Goal: Task Accomplishment & Management: Use online tool/utility

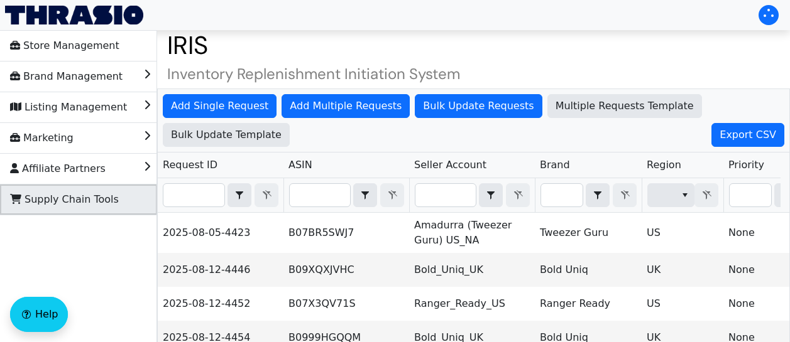
click at [82, 197] on span "Supply Chain Tools" at bounding box center [64, 200] width 109 height 20
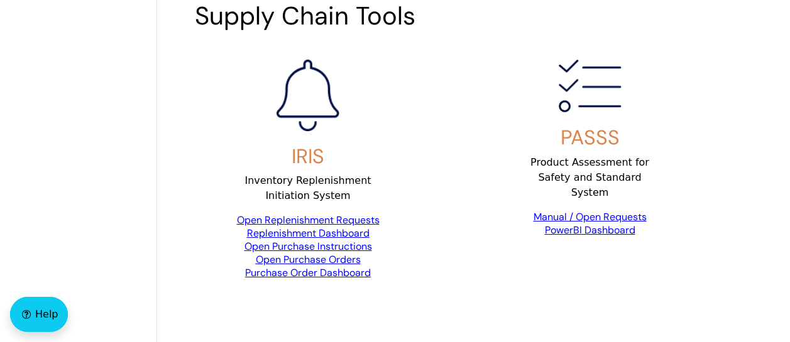
scroll to position [234, 0]
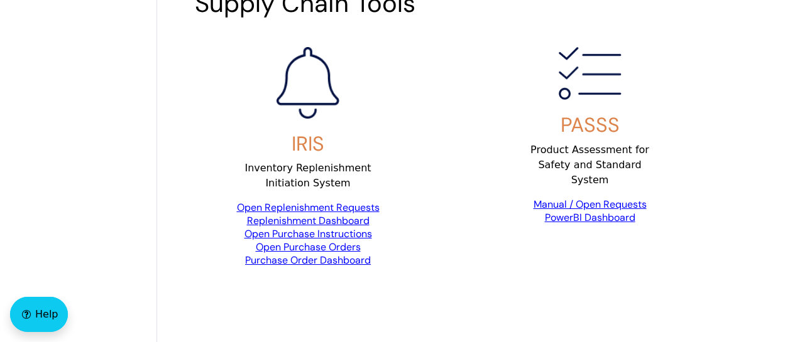
click at [287, 205] on link "Open Replenishment Requests" at bounding box center [308, 207] width 143 height 13
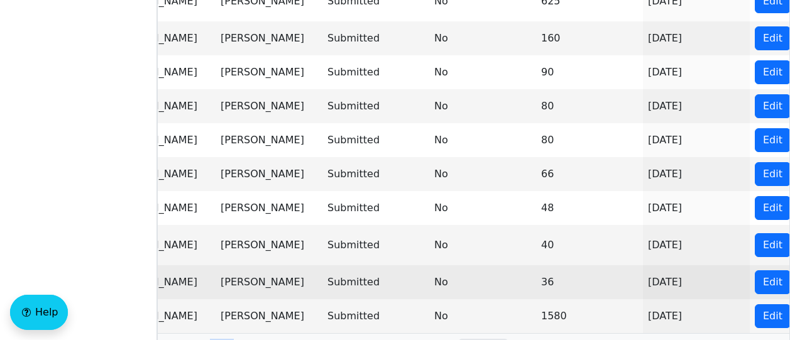
scroll to position [0, 849]
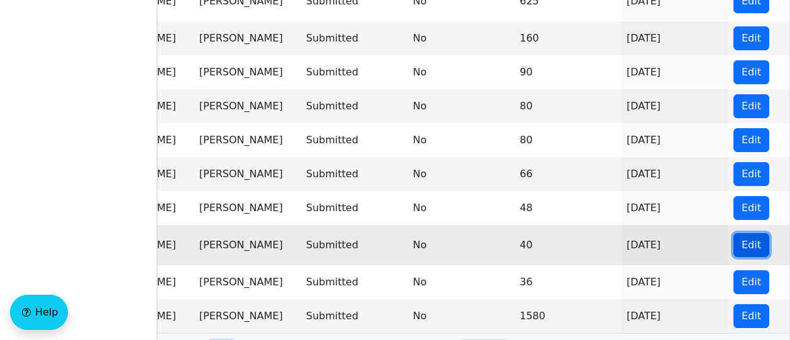
click at [734, 249] on button "Edit" at bounding box center [751, 245] width 36 height 24
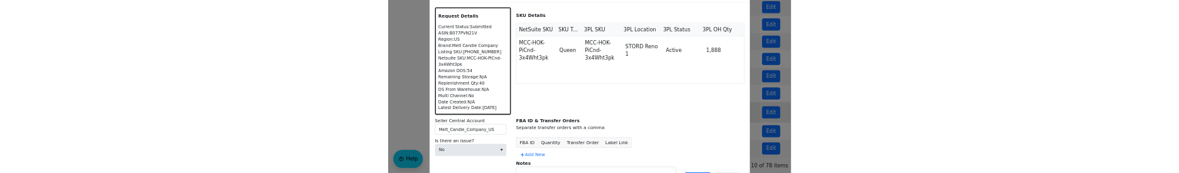
scroll to position [300, 0]
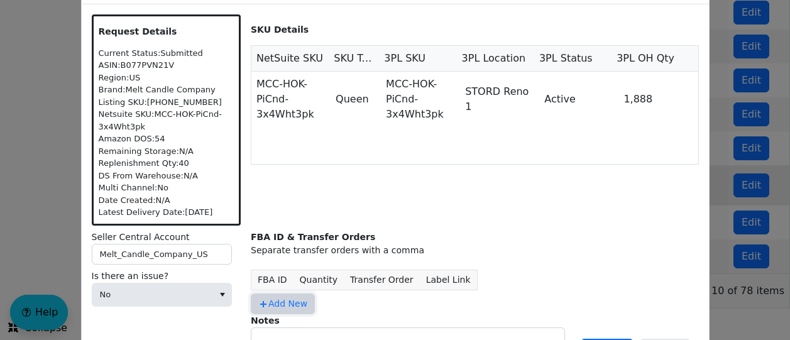
click at [288, 297] on span "Add New" at bounding box center [282, 303] width 49 height 13
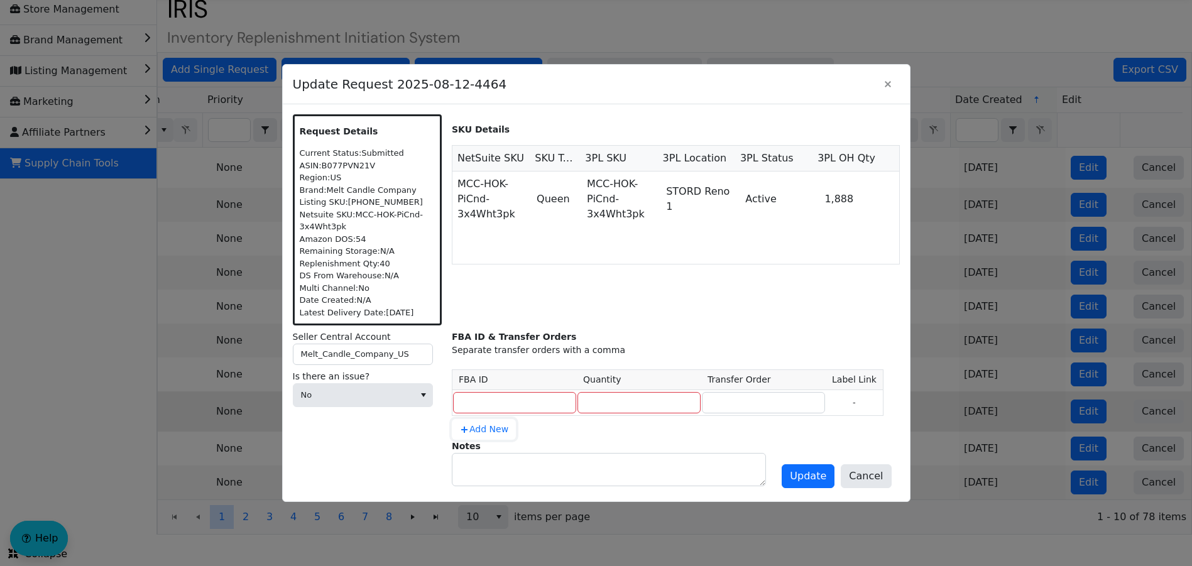
scroll to position [0, 521]
click at [393, 401] on span "No" at bounding box center [354, 395] width 106 height 13
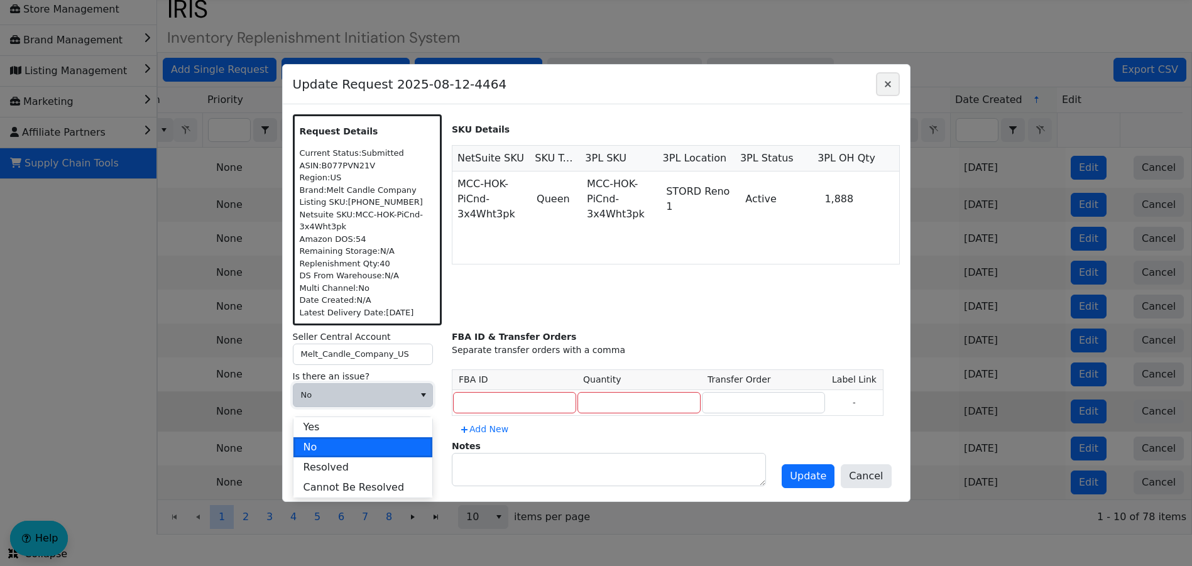
click at [888, 89] on icon "Close" at bounding box center [887, 84] width 15 height 10
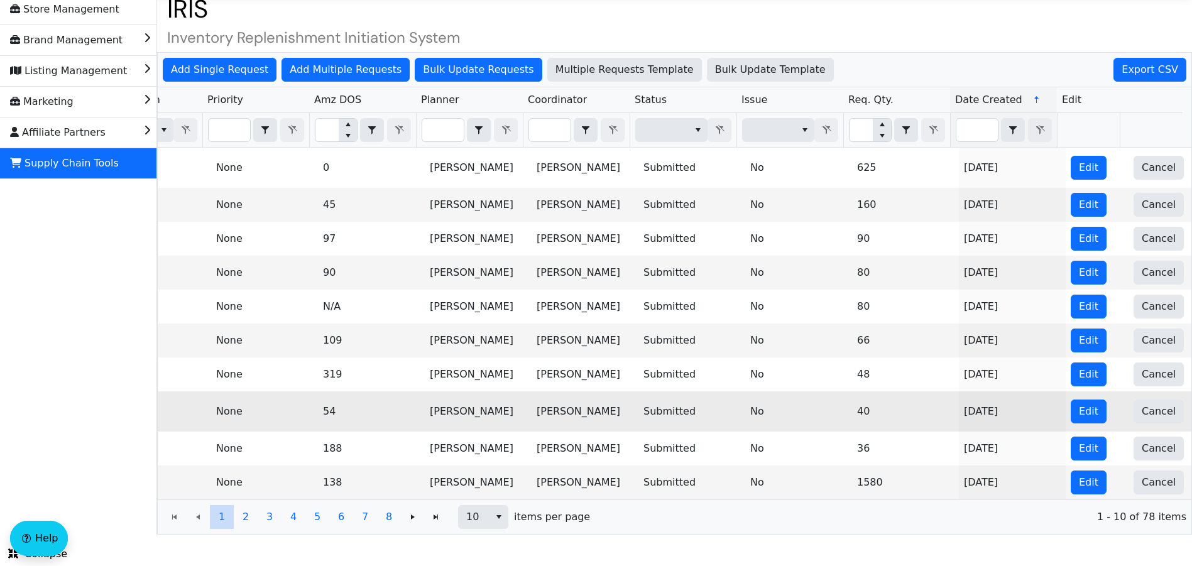
click at [540, 37] on h4 "Inventory Replenishment Initiation System" at bounding box center [674, 38] width 1035 height 18
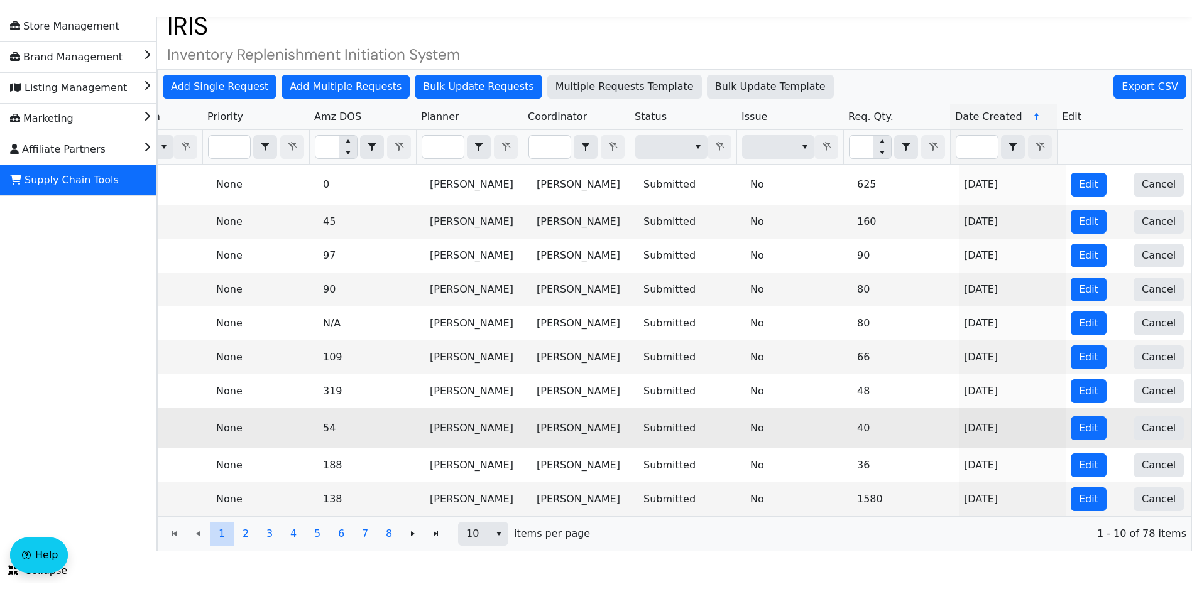
scroll to position [13, 0]
